Goal: Task Accomplishment & Management: Manage account settings

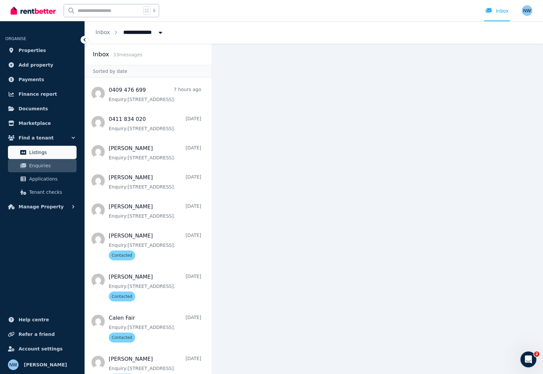
click at [56, 155] on span "Listings" at bounding box center [51, 152] width 45 height 8
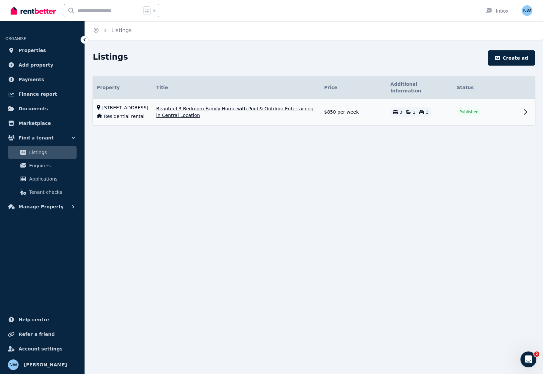
click at [135, 104] on span "[STREET_ADDRESS]" at bounding box center [125, 107] width 46 height 7
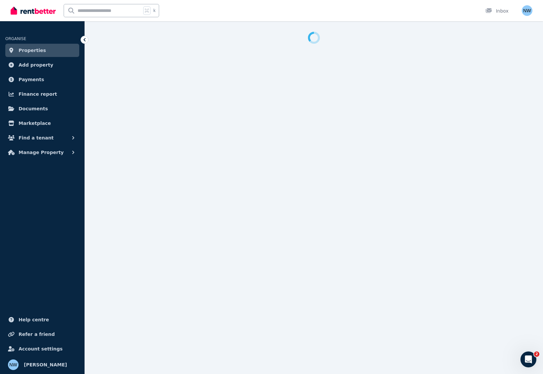
select select "***"
select select "**********"
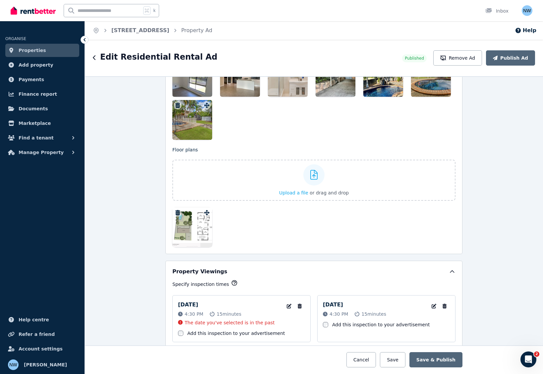
scroll to position [1173, 0]
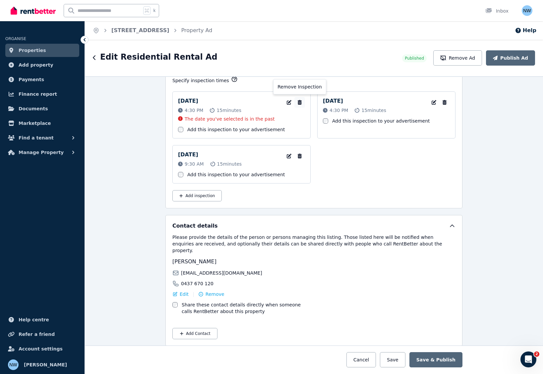
click at [296, 103] on icon "button" at bounding box center [299, 102] width 7 height 5
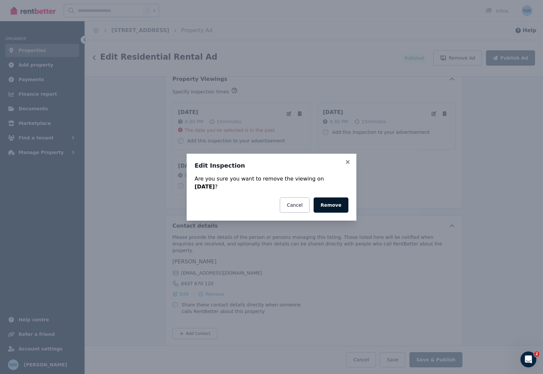
click at [338, 209] on button "Remove" at bounding box center [331, 205] width 35 height 15
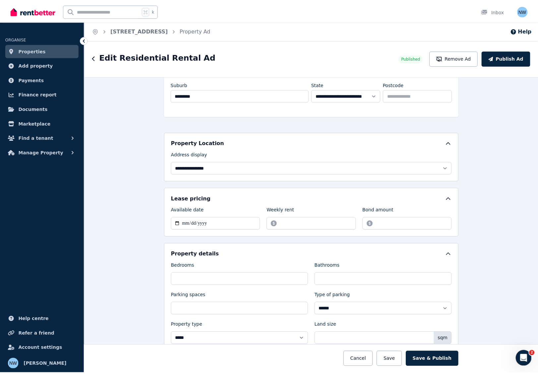
scroll to position [83, 0]
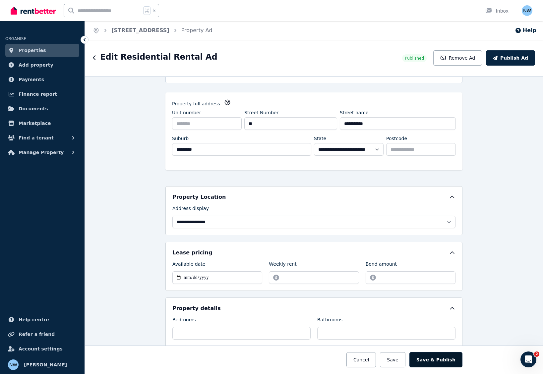
click at [456, 361] on button "Save & Publish" at bounding box center [435, 359] width 53 height 15
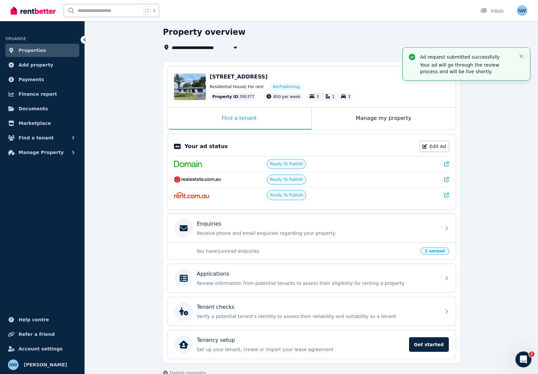
scroll to position [38, 0]
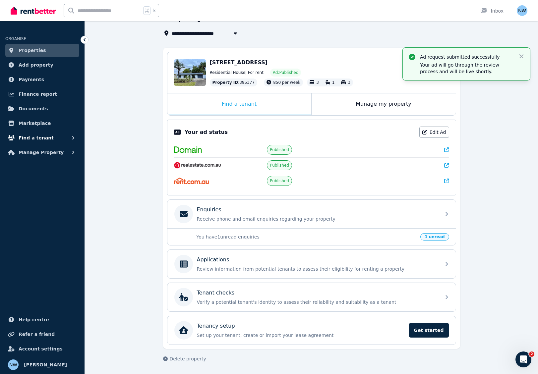
click at [35, 138] on span "Find a tenant" at bounding box center [36, 138] width 35 height 8
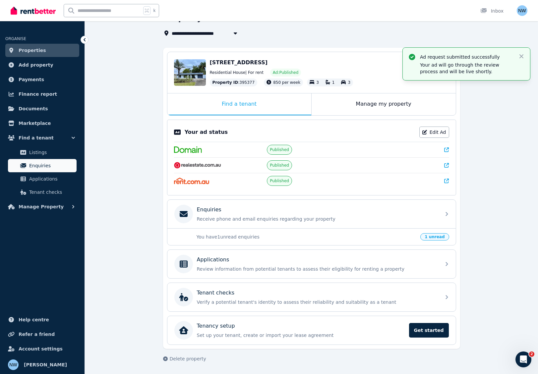
click at [32, 164] on span "Enquiries" at bounding box center [51, 166] width 45 height 8
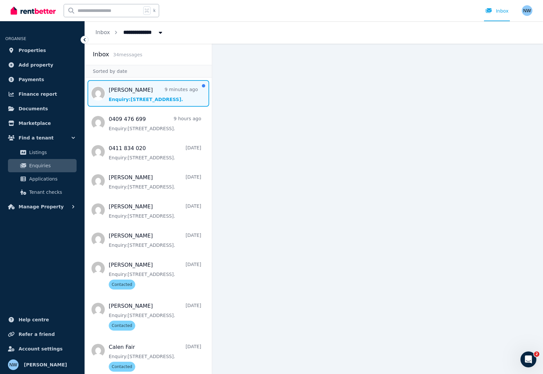
click at [117, 96] on span "Message list" at bounding box center [148, 93] width 127 height 27
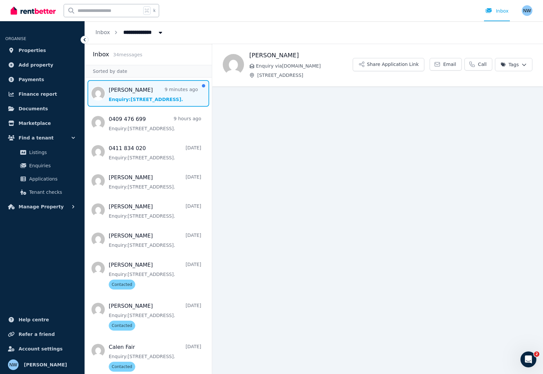
click at [135, 90] on span "Message list" at bounding box center [148, 93] width 127 height 27
